Goal: Go to known website: Go to known website

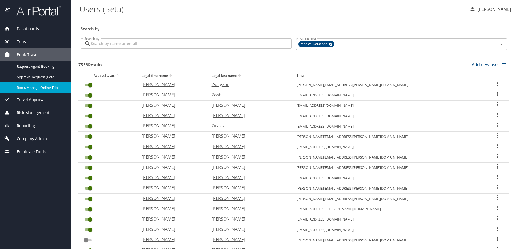
click at [27, 87] on span "Book/Manage Online Trips" at bounding box center [41, 87] width 48 height 5
